Goal: Ask a question

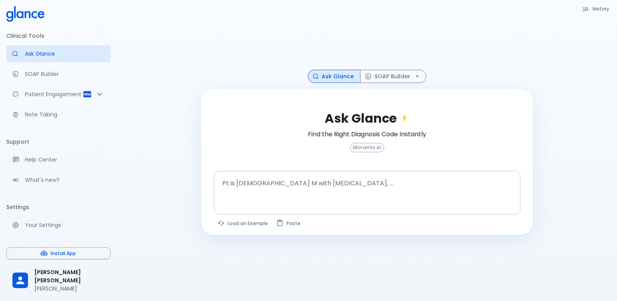
click at [333, 199] on div at bounding box center [368, 206] width 304 height 14
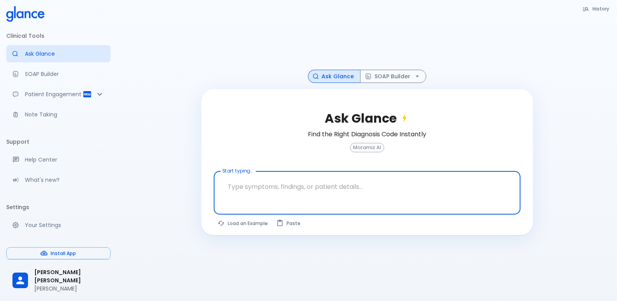
click at [332, 193] on textarea "Start typing..." at bounding box center [367, 186] width 296 height 25
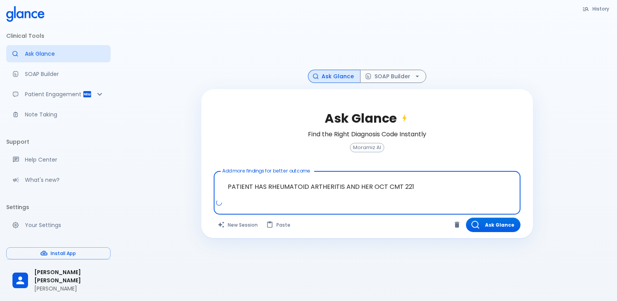
click at [309, 188] on textarea "PATIENT HAS RHEUMATOID ARTHERITIS AND HER OCT CMT 221" at bounding box center [367, 186] width 296 height 25
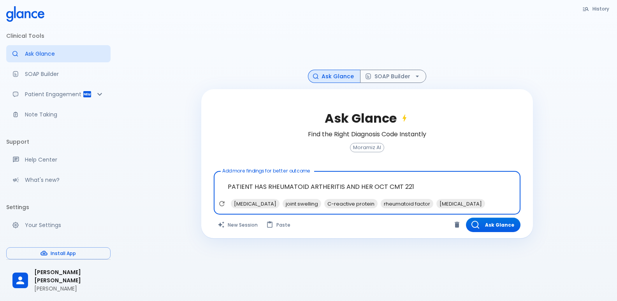
click at [367, 187] on textarea "PATIENT HAS RHEUMATOID ARTHERITIS AND HER OCT CMT 221" at bounding box center [367, 186] width 296 height 25
click at [472, 194] on textarea "PATIENT HAS RHEUMATOID ARTHERITIS AND HER BCVA 0.8 , 0.8 OCT CMT 221" at bounding box center [367, 186] width 296 height 25
click at [292, 202] on span "central macular thickness" at bounding box center [319, 203] width 72 height 9
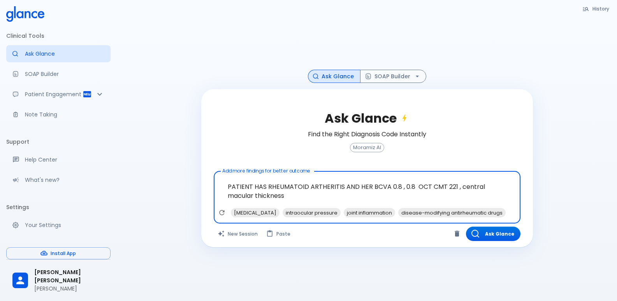
drag, startPoint x: 454, startPoint y: 186, endPoint x: 416, endPoint y: 185, distance: 38.2
click at [416, 185] on textarea "PATIENT HAS RHEUMATOID ARTHERITIS AND HER BCVA 0.8 , 0.8 OCT CMT 221 , central …" at bounding box center [367, 190] width 296 height 33
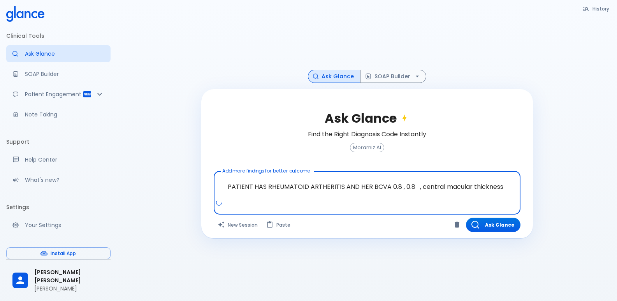
click at [505, 188] on textarea "PATIENT HAS RHEUMATOID ARTHERITIS AND HER BCVA 0.8 , 0.8 , central macular thic…" at bounding box center [367, 186] width 296 height 25
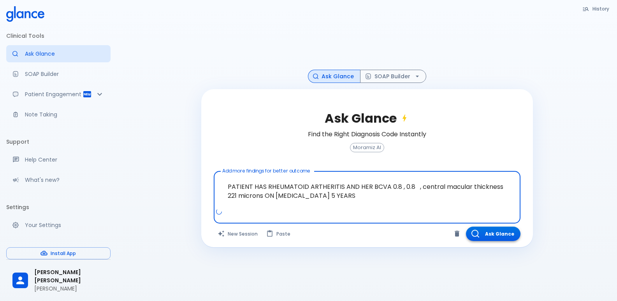
type textarea "PATIENT HAS RHEUMATOID ARTHERITIS AND HER BCVA 0.8 , 0.8 , central macular thic…"
click at [517, 232] on button "Ask Glance" at bounding box center [493, 234] width 54 height 14
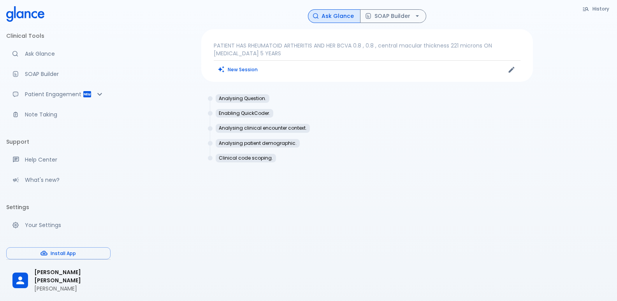
click at [242, 102] on div "Analysing Question." at bounding box center [243, 98] width 54 height 9
click at [241, 99] on p "Analysing Question." at bounding box center [242, 98] width 47 height 5
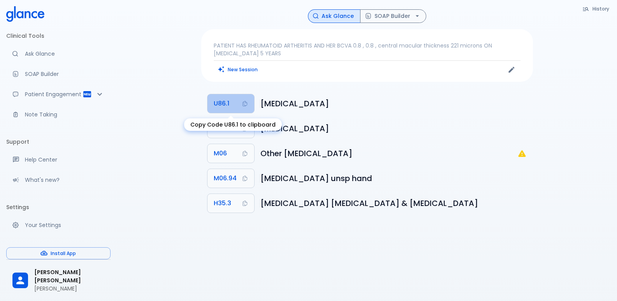
click at [239, 105] on button "U86.1" at bounding box center [230, 103] width 47 height 19
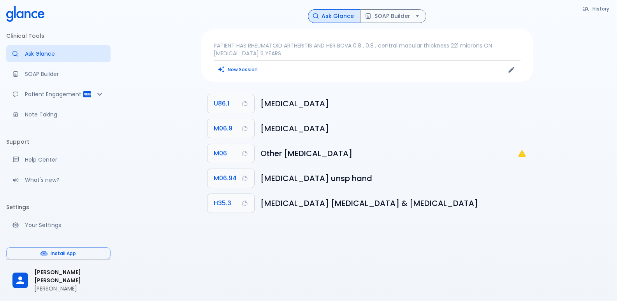
click at [314, 48] on p "PATIENT HAS RHEUMATOID ARTHERITIS AND HER BCVA 0.8 , 0.8 , central macular thic…" at bounding box center [367, 50] width 307 height 16
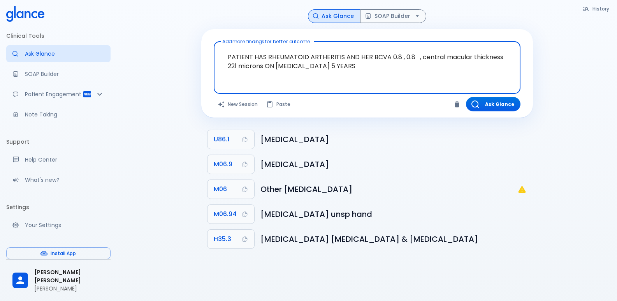
click at [348, 67] on textarea "PATIENT HAS RHEUMATOID ARTHERITIS AND HER BCVA 0.8 , 0.8 , central macular thic…" at bounding box center [367, 61] width 296 height 33
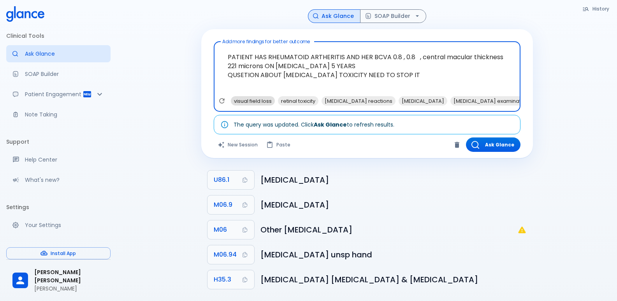
click at [260, 104] on span "visual field loss" at bounding box center [253, 101] width 44 height 9
type textarea "PATIENT HAS RHEUMATOID ARTHERITIS AND HER BCVA 0.8 , 0.8 , central macular thic…"
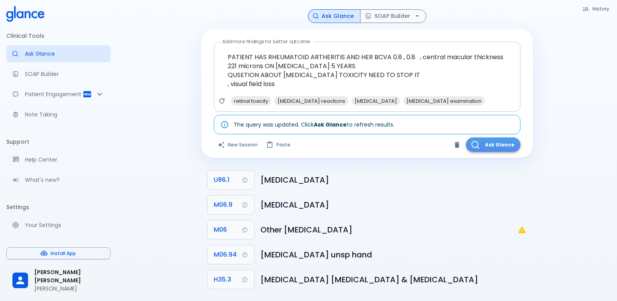
click at [503, 149] on button "Ask Glance" at bounding box center [493, 144] width 54 height 14
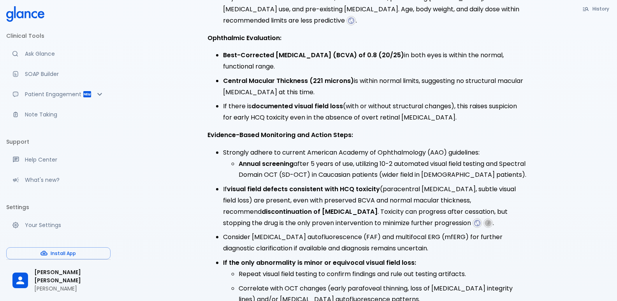
scroll to position [311, 0]
